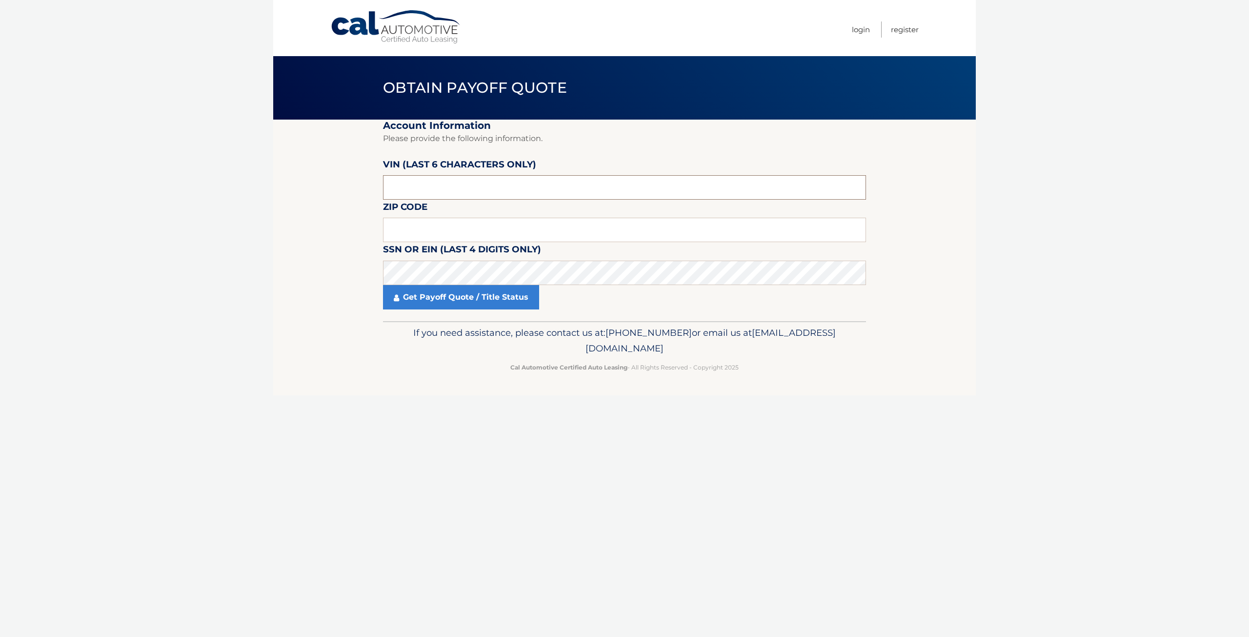
click at [457, 192] on input "text" at bounding box center [624, 187] width 483 height 24
type input "504885"
click at [449, 235] on input "text" at bounding box center [624, 230] width 483 height 24
type input "11789"
click at [451, 301] on link "Get Payoff Quote / Title Status" at bounding box center [461, 297] width 156 height 24
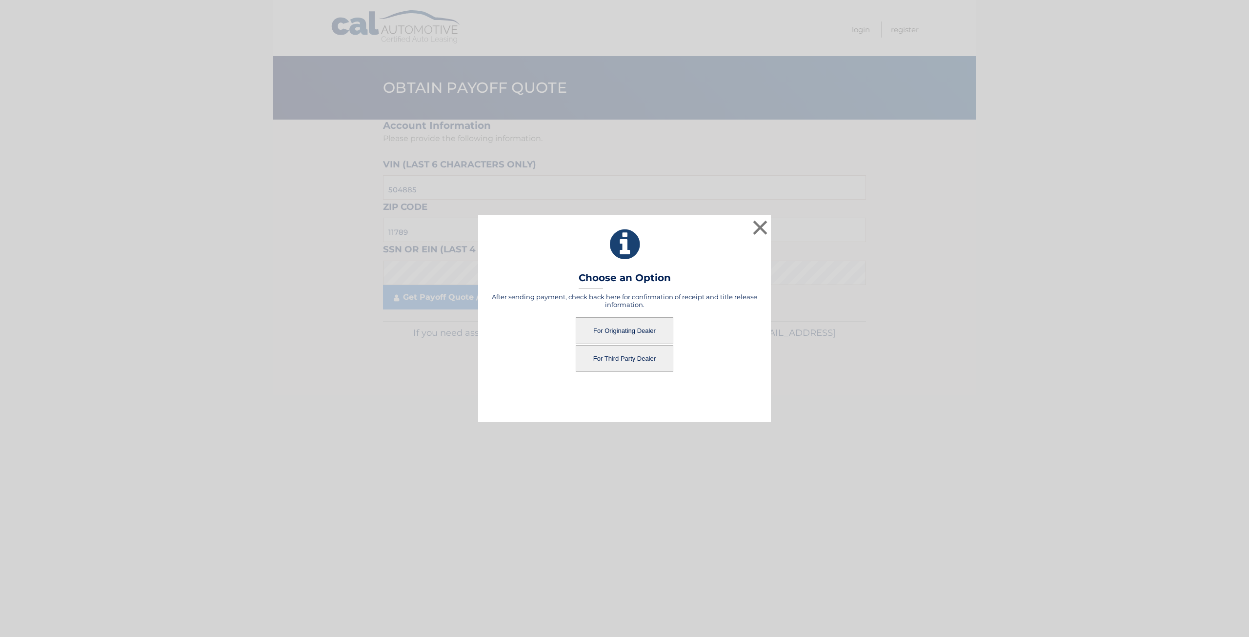
click at [631, 324] on button "For Originating Dealer" at bounding box center [625, 330] width 98 height 27
click at [619, 332] on button "For Originating Dealer" at bounding box center [625, 330] width 98 height 27
